Goal: Navigation & Orientation: Find specific page/section

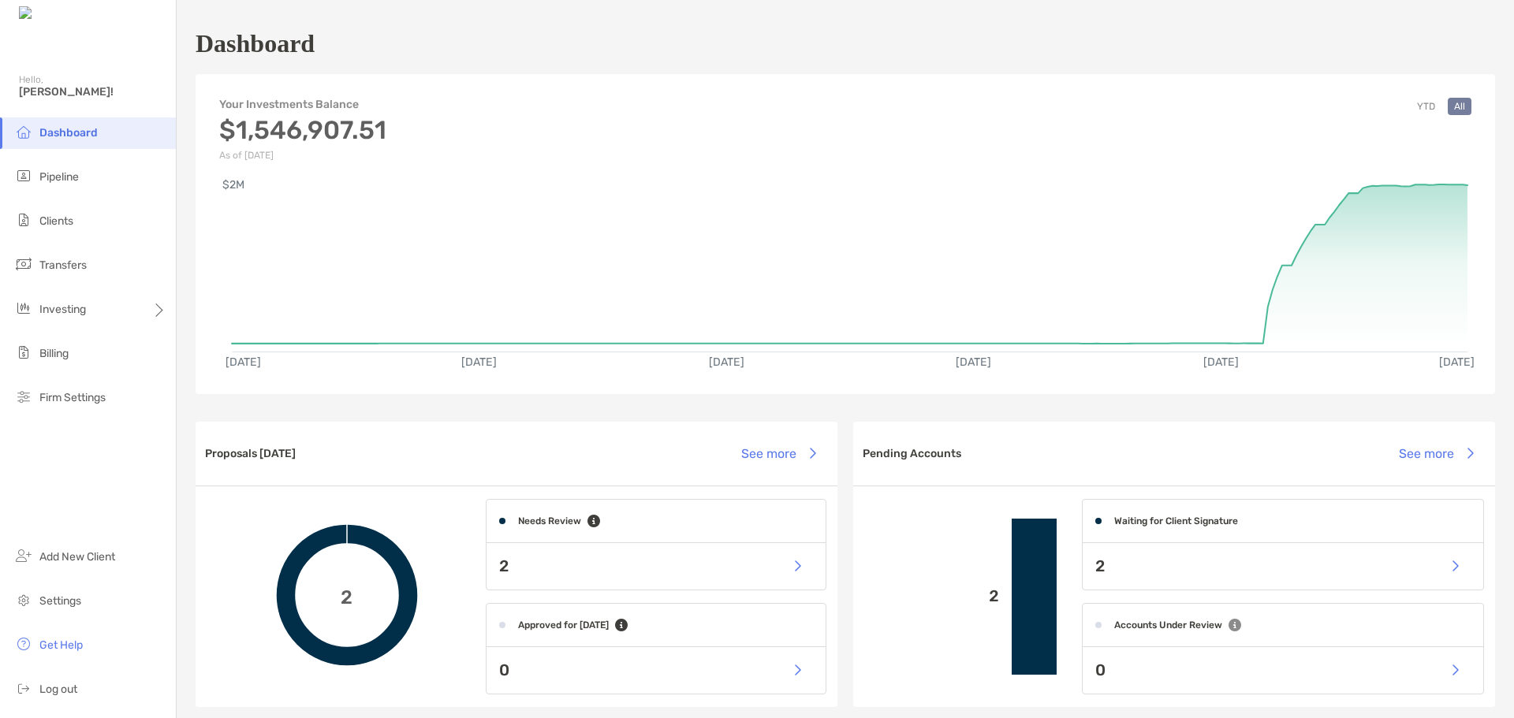
click at [56, 130] on span "Dashboard" at bounding box center [68, 132] width 58 height 13
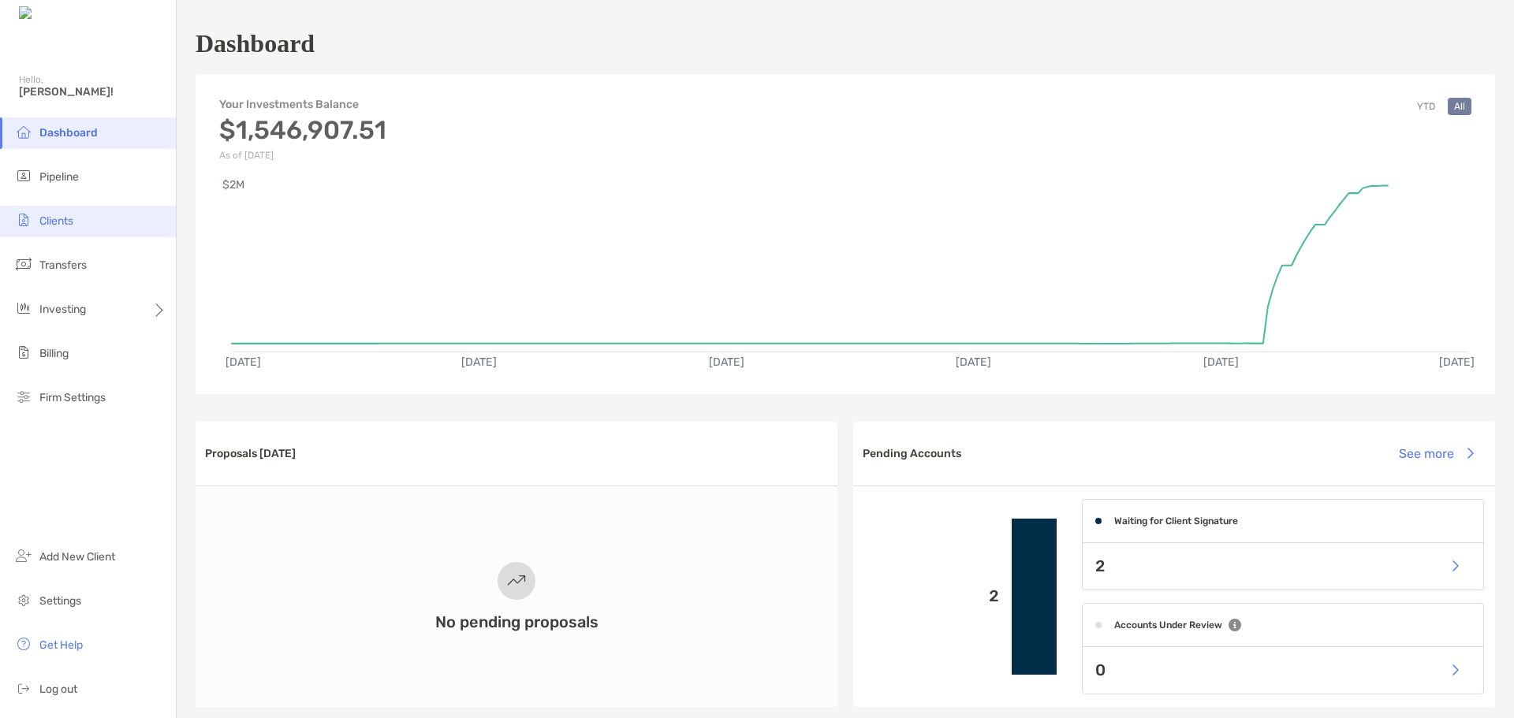
click at [62, 218] on span "Clients" at bounding box center [56, 221] width 34 height 13
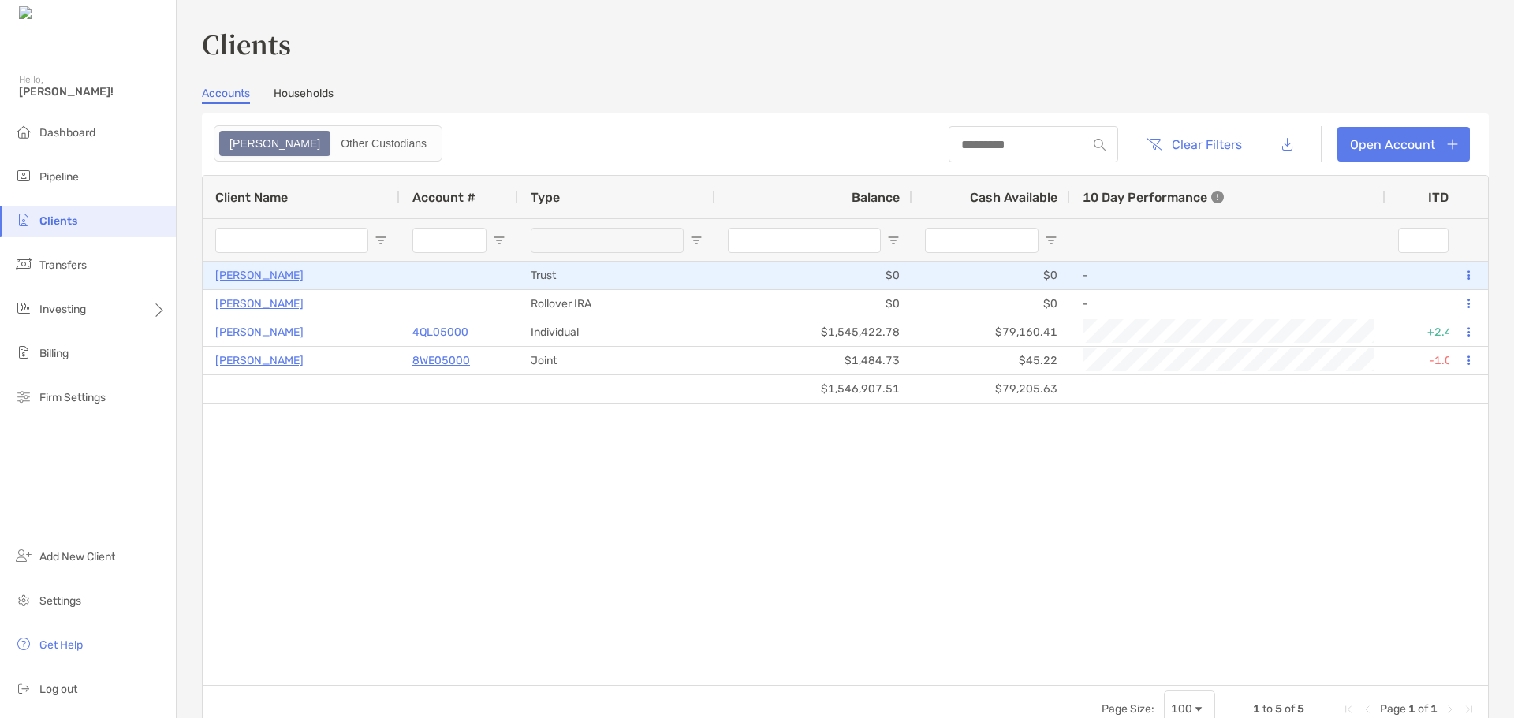
click at [252, 277] on p "Charlotte Thomas" at bounding box center [259, 276] width 88 height 20
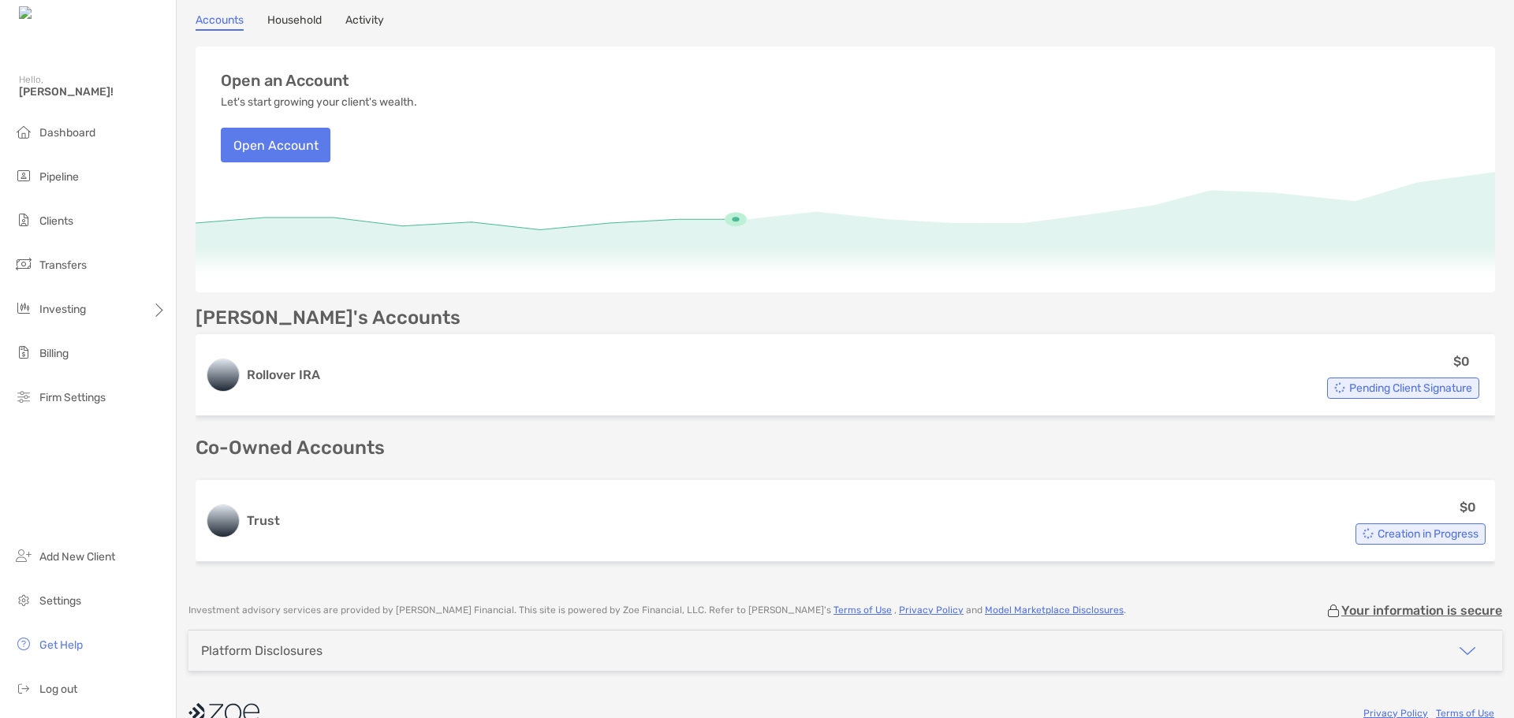
scroll to position [159, 0]
